Goal: Task Accomplishment & Management: Manage account settings

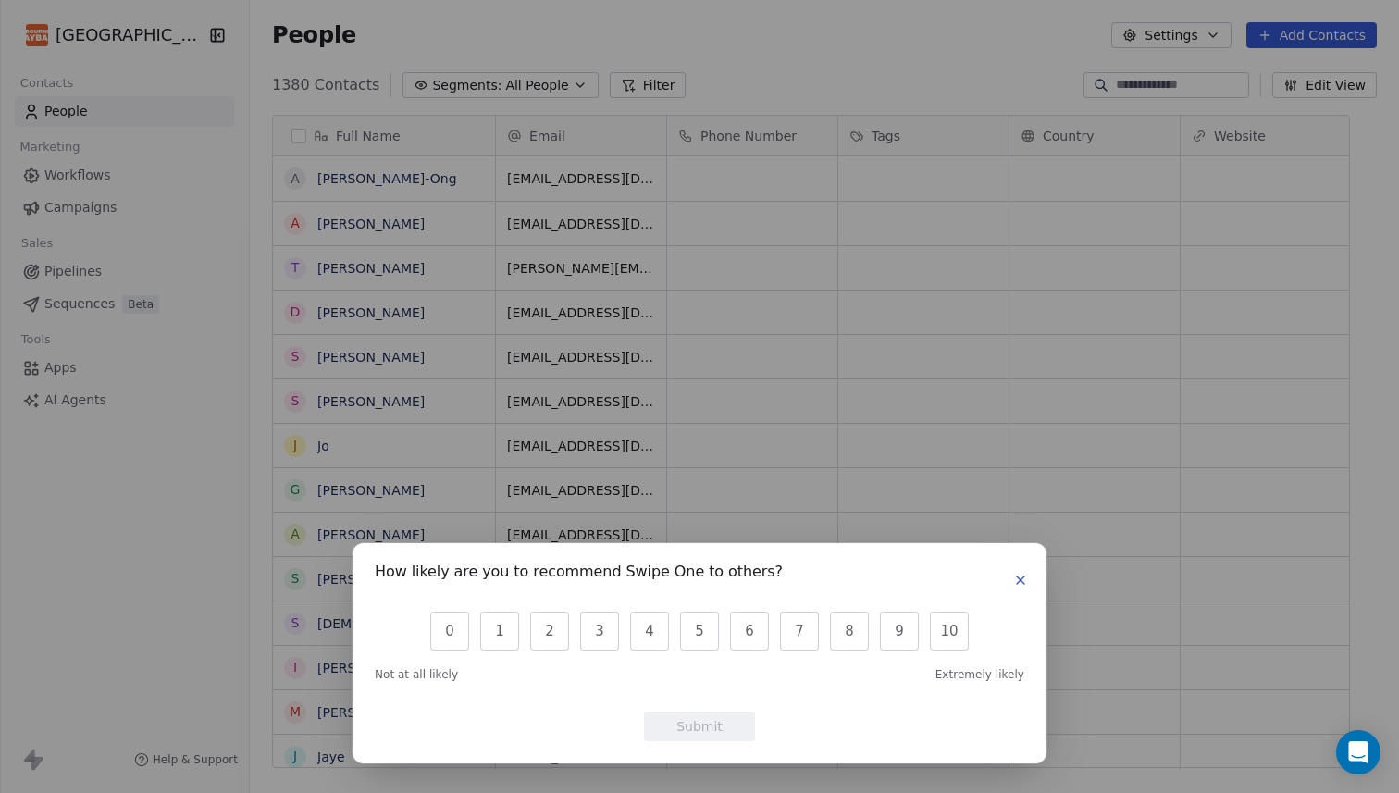
scroll to position [698, 1122]
click at [1026, 585] on icon "button" at bounding box center [1020, 580] width 15 height 15
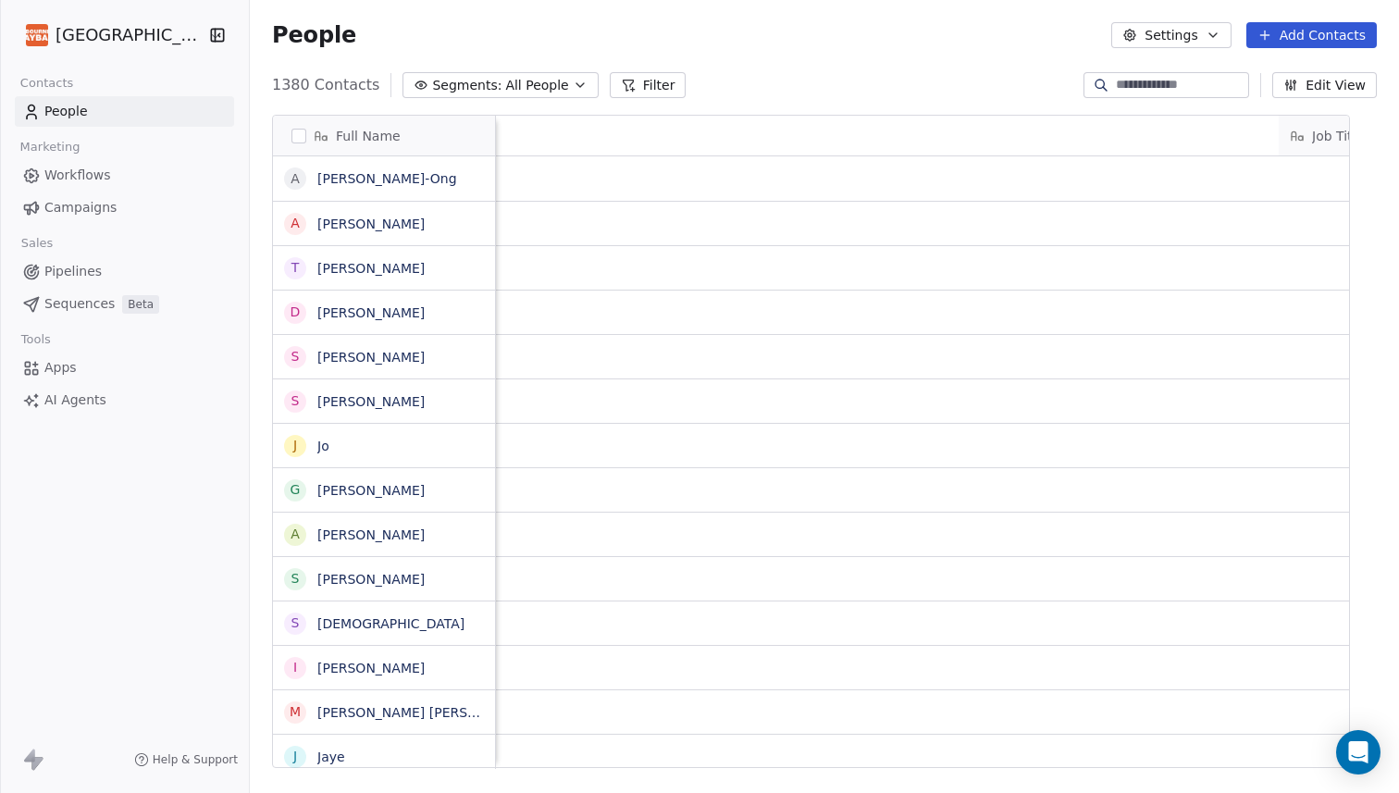
scroll to position [0, 0]
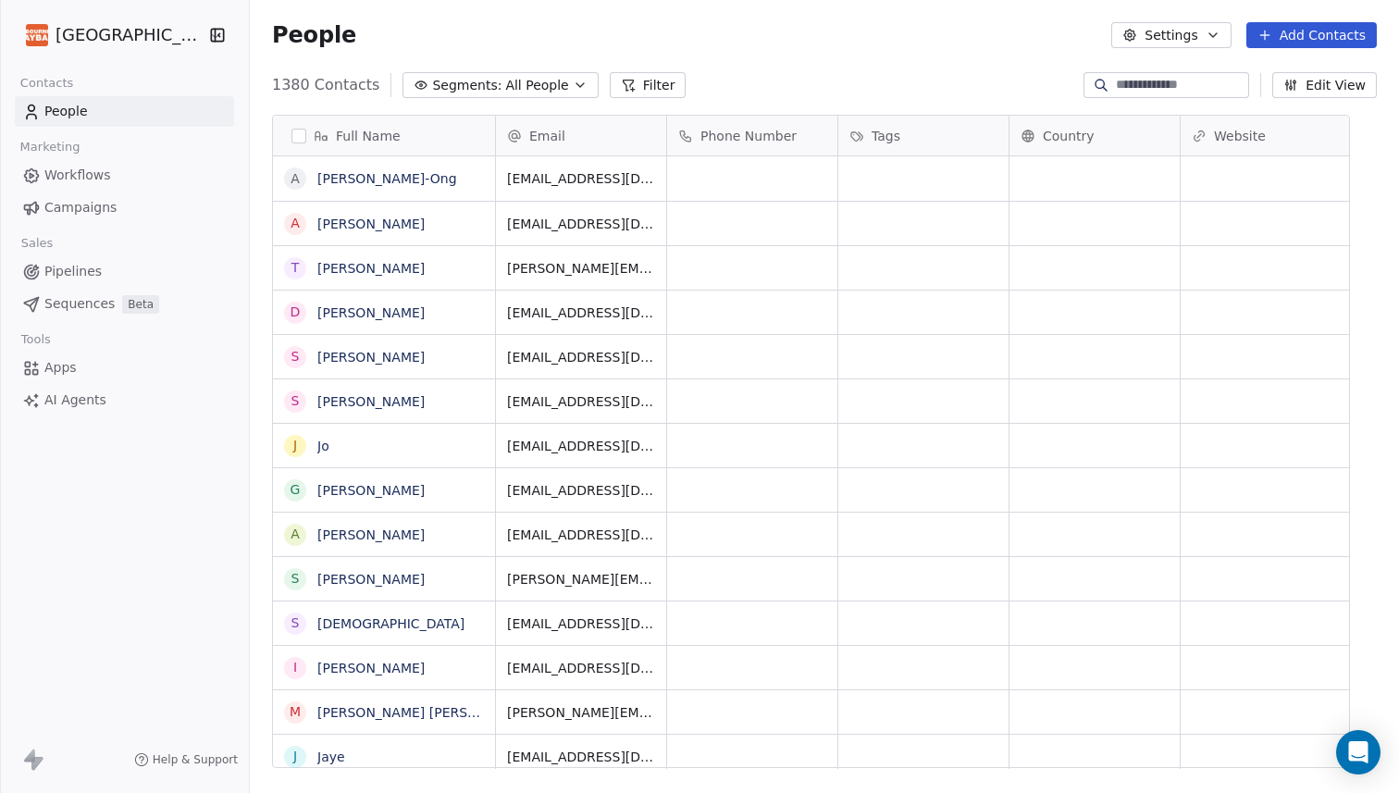
click at [526, 31] on div "People Settings Add Contacts" at bounding box center [824, 35] width 1105 height 26
